Goal: Check status

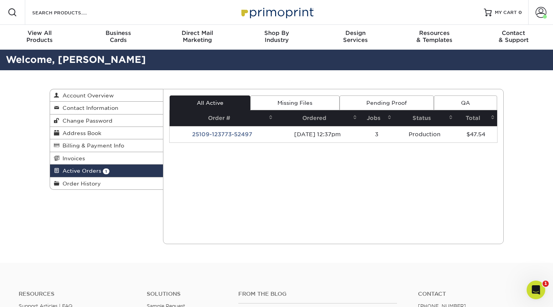
click at [227, 131] on td "25109-123773-52497" at bounding box center [223, 134] width 106 height 16
click at [208, 133] on td "25109-123773-52497" at bounding box center [223, 134] width 106 height 16
